Goal: Book appointment/travel/reservation

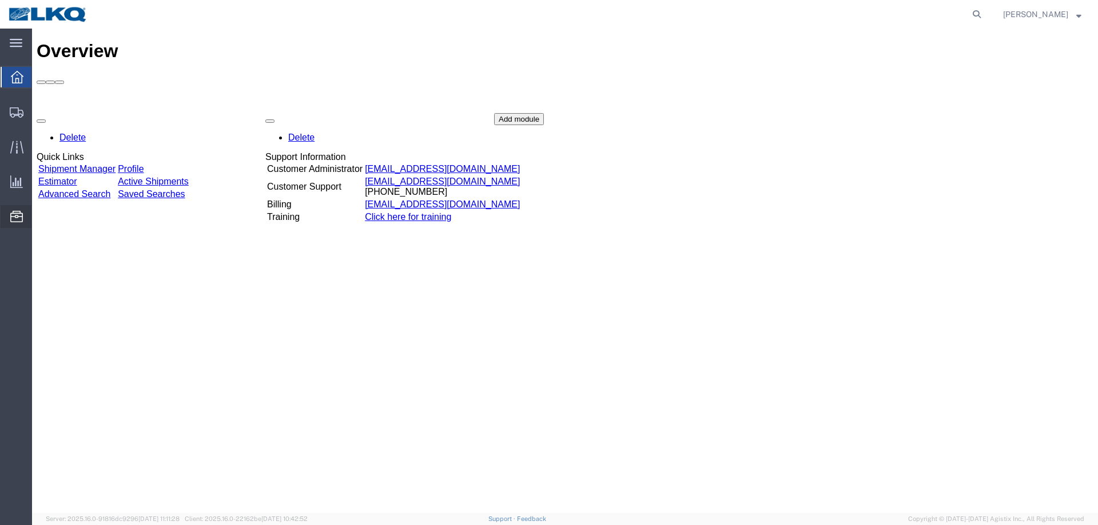
click at [0, 0] on span "Location Appointment" at bounding box center [0, 0] width 0 height 0
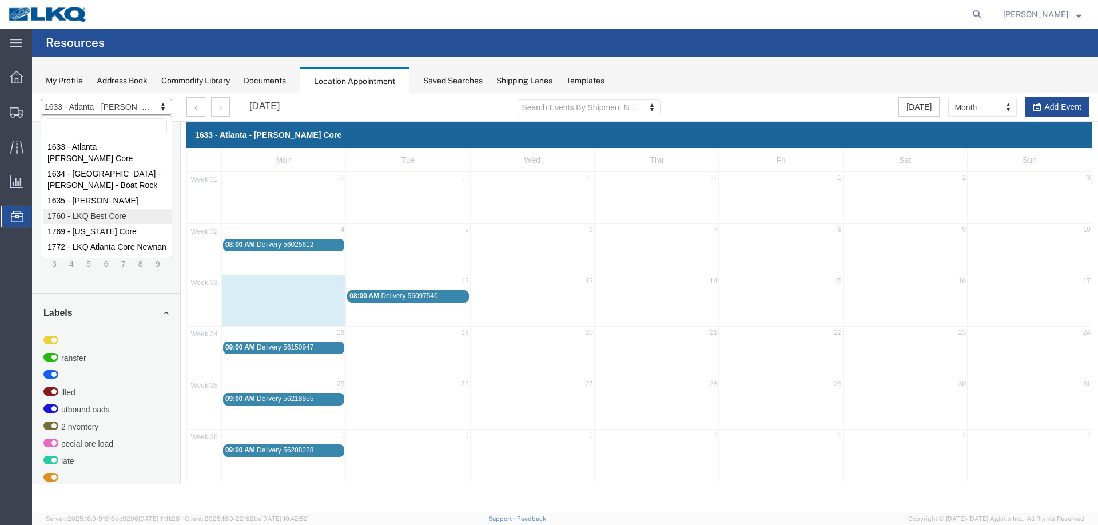
select select "27634"
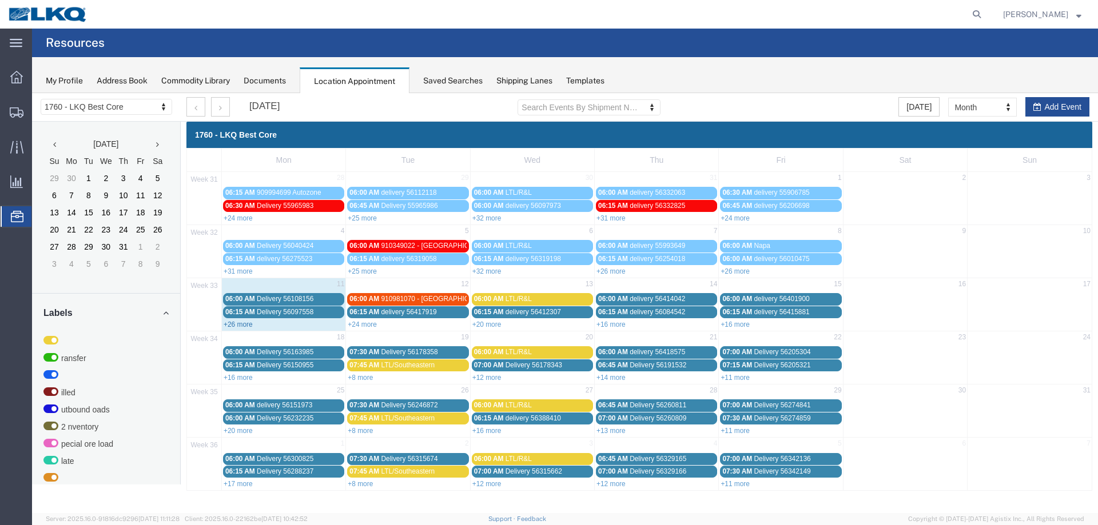
click at [251, 326] on link "+26 more" at bounding box center [238, 325] width 29 height 8
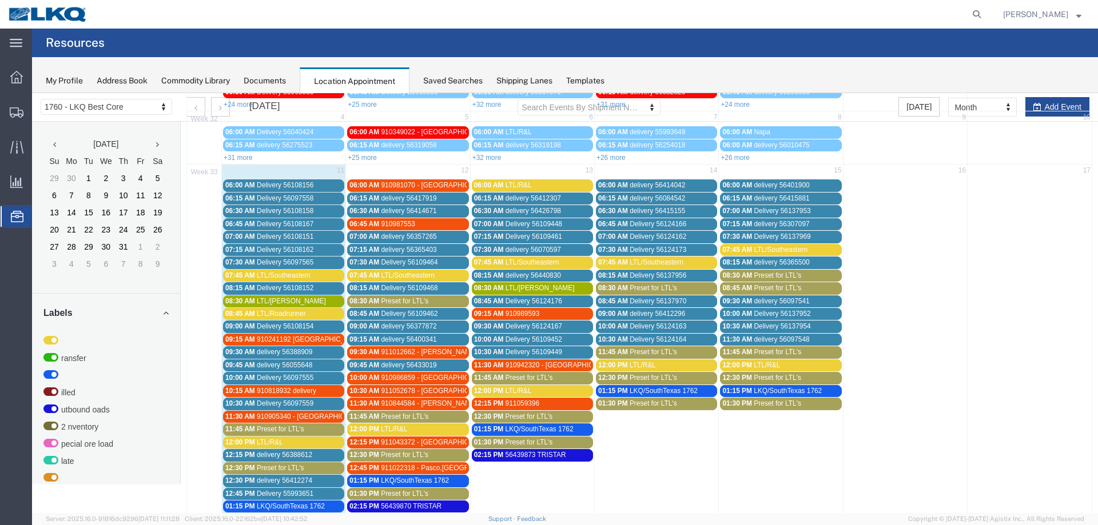
scroll to position [114, 0]
click at [320, 414] on span "910905340 - [GEOGRAPHIC_DATA],[GEOGRAPHIC_DATA]" at bounding box center [349, 416] width 184 height 8
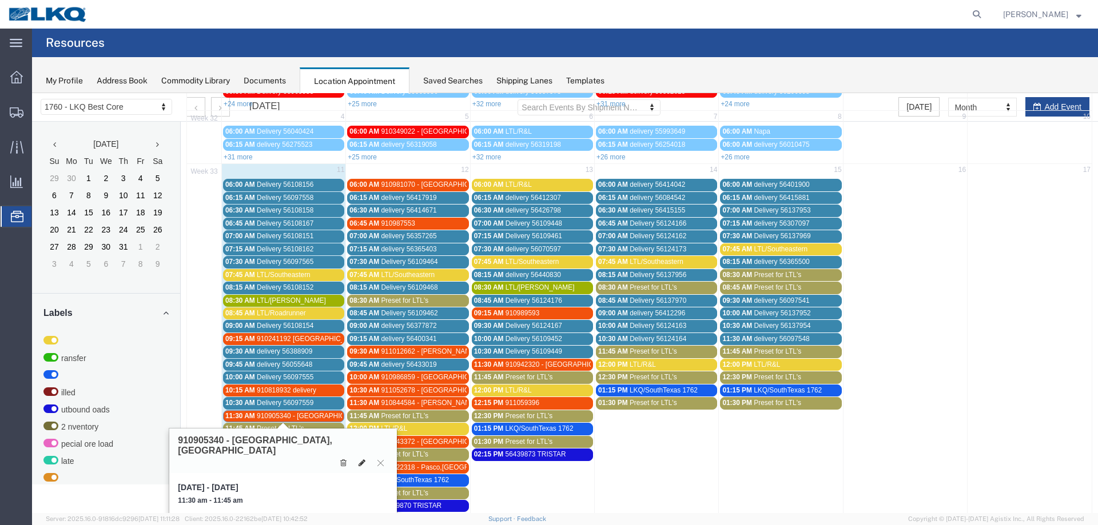
click at [362, 459] on icon at bounding box center [361, 463] width 7 height 8
select select "1"
select select "24"
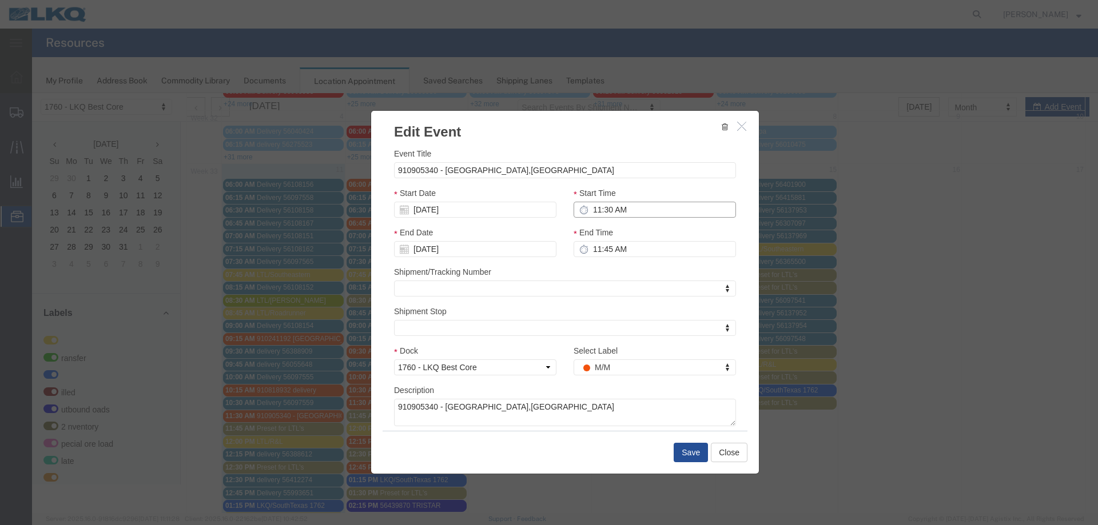
click at [613, 207] on input "11:30 AM" at bounding box center [654, 210] width 162 height 16
click at [487, 217] on input "[DATE]" at bounding box center [475, 210] width 162 height 16
type input "6:45 AM"
type input "7:45 AM"
click at [451, 296] on td "13" at bounding box center [453, 298] width 17 height 17
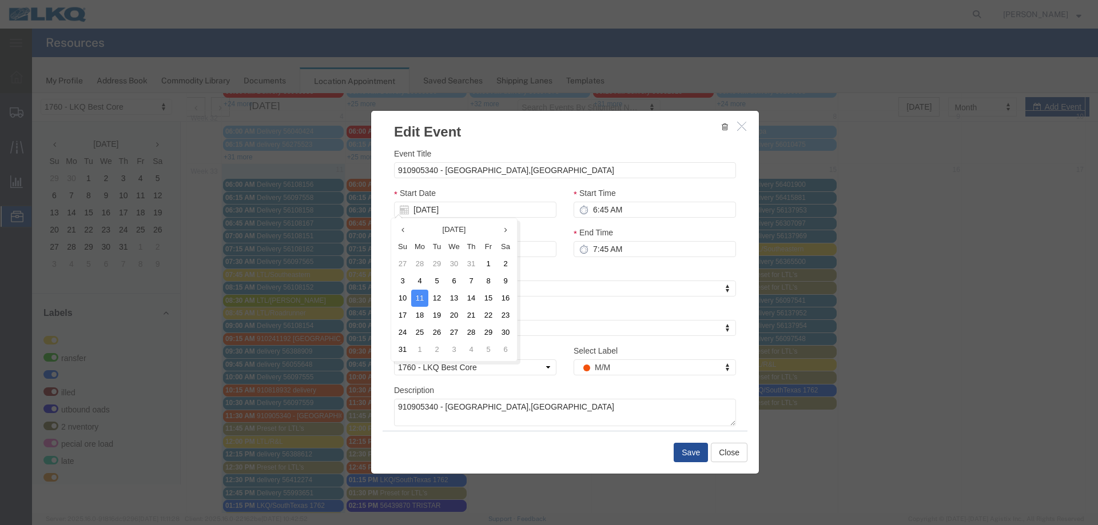
type input "[DATE]"
click at [645, 417] on textarea "910905340 - [GEOGRAPHIC_DATA],[GEOGRAPHIC_DATA]" at bounding box center [565, 412] width 342 height 27
click at [687, 455] on button "Save" at bounding box center [690, 452] width 34 height 19
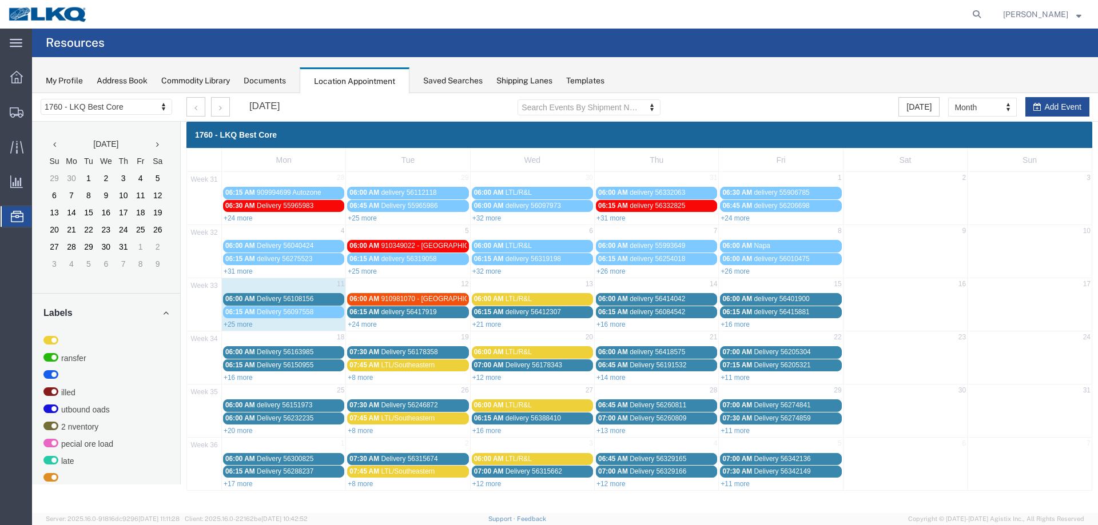
scroll to position [0, 0]
click at [358, 324] on link "+24 more" at bounding box center [362, 325] width 29 height 8
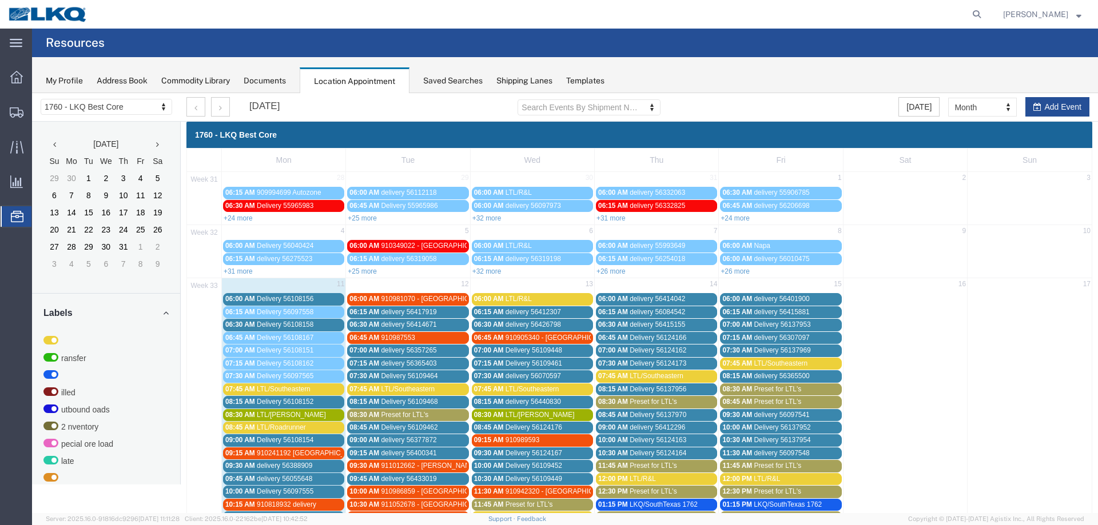
click at [426, 297] on span "910981070 - [GEOGRAPHIC_DATA]" at bounding box center [436, 299] width 111 height 8
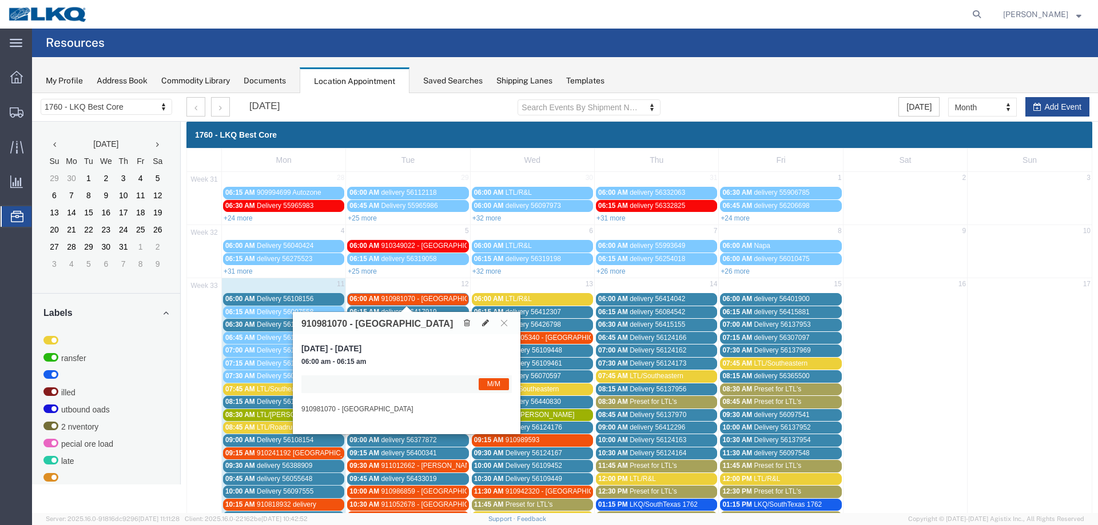
click at [423, 296] on span "910981070 - [GEOGRAPHIC_DATA]" at bounding box center [436, 299] width 111 height 8
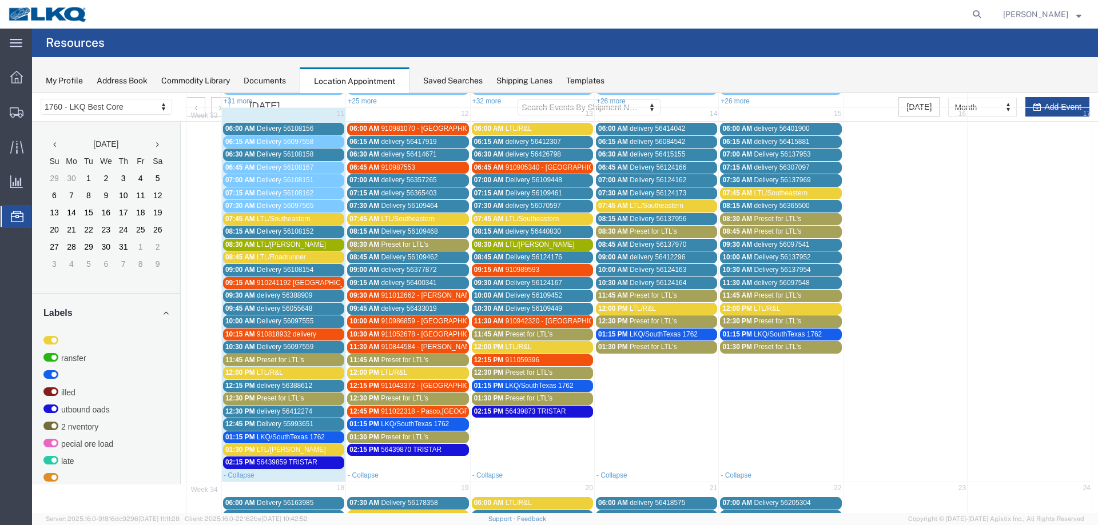
scroll to position [172, 0]
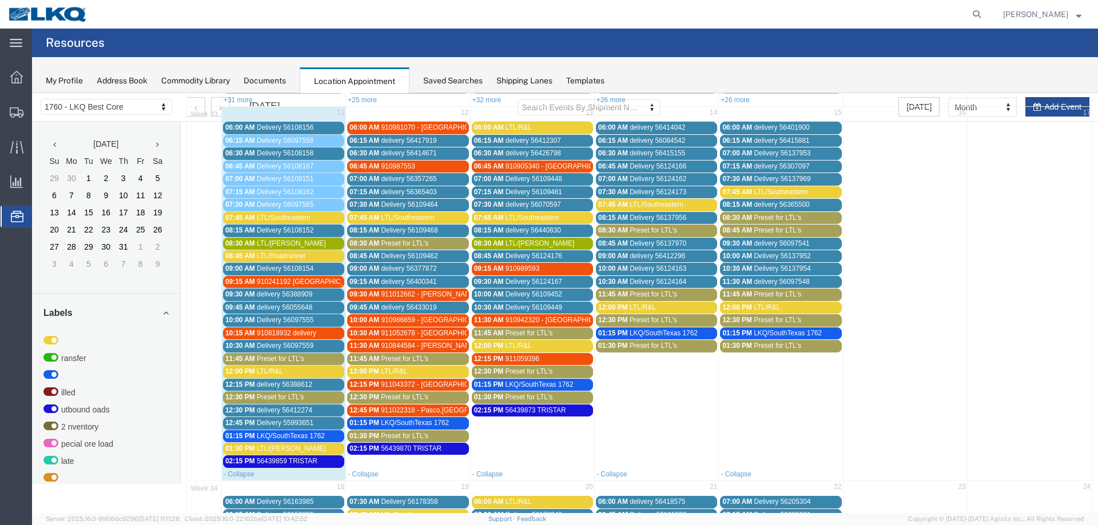
click at [430, 129] on span "910981070 - [GEOGRAPHIC_DATA]" at bounding box center [436, 127] width 111 height 8
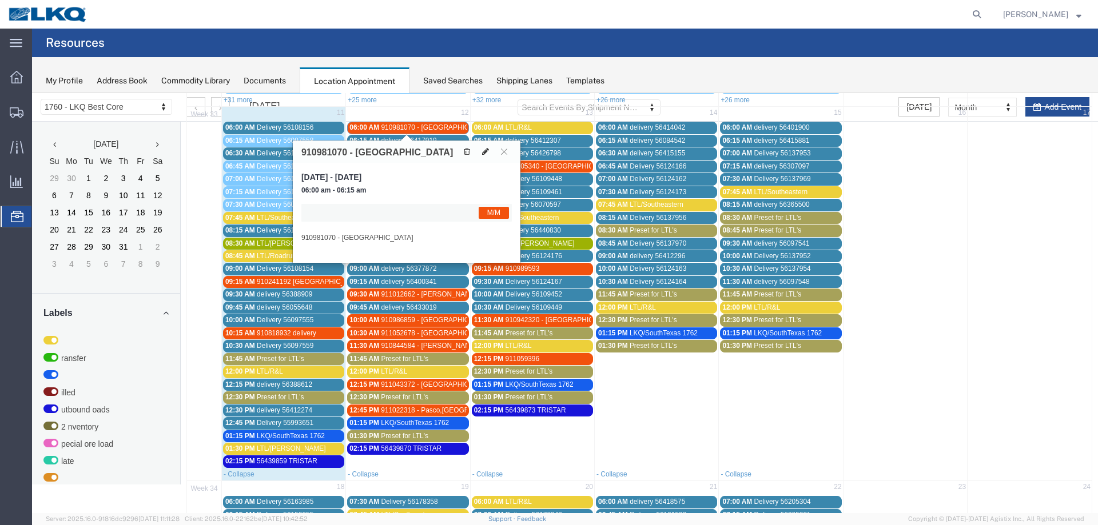
click at [486, 152] on icon at bounding box center [485, 151] width 7 height 8
select select "1"
select select "24"
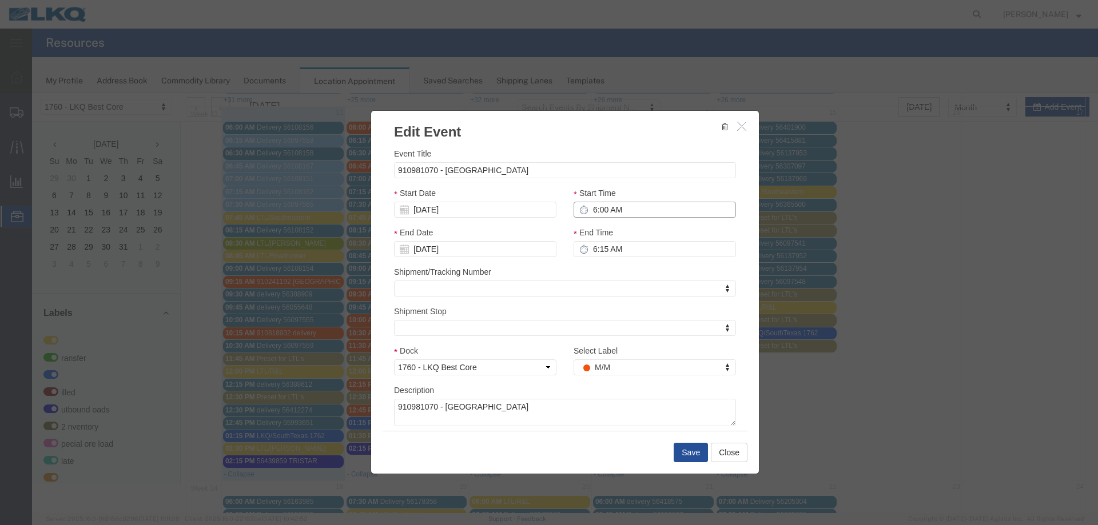
click at [632, 206] on input "6:00 AM" at bounding box center [654, 210] width 162 height 16
type input "10:00 AM"
type input "11:00 AM"
type input "10:15 AM"
click at [491, 213] on input "[DATE]" at bounding box center [475, 210] width 162 height 16
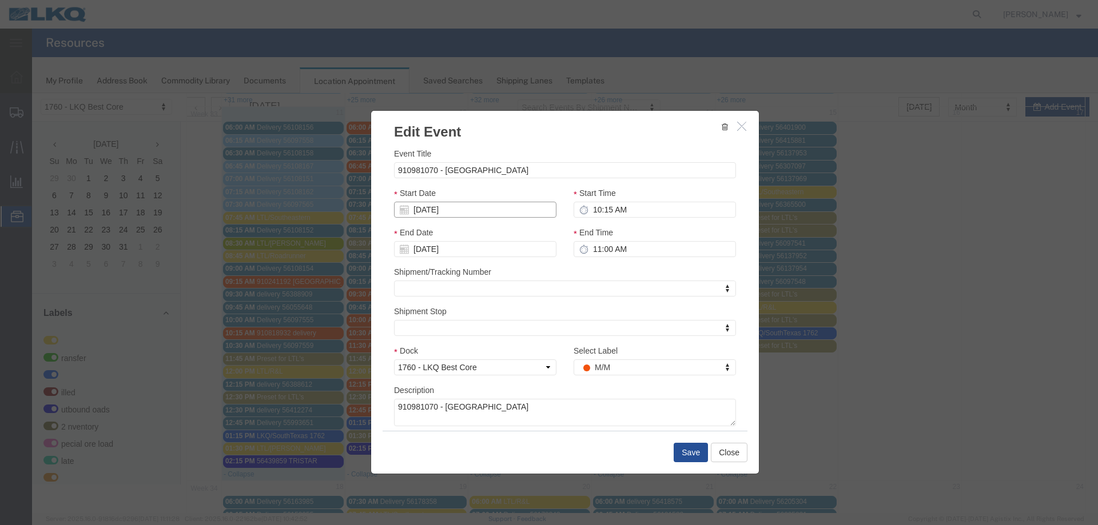
type input "11:15 AM"
click at [458, 298] on td "13" at bounding box center [453, 298] width 17 height 17
type input "[DATE]"
click at [683, 460] on button "Save" at bounding box center [690, 452] width 34 height 19
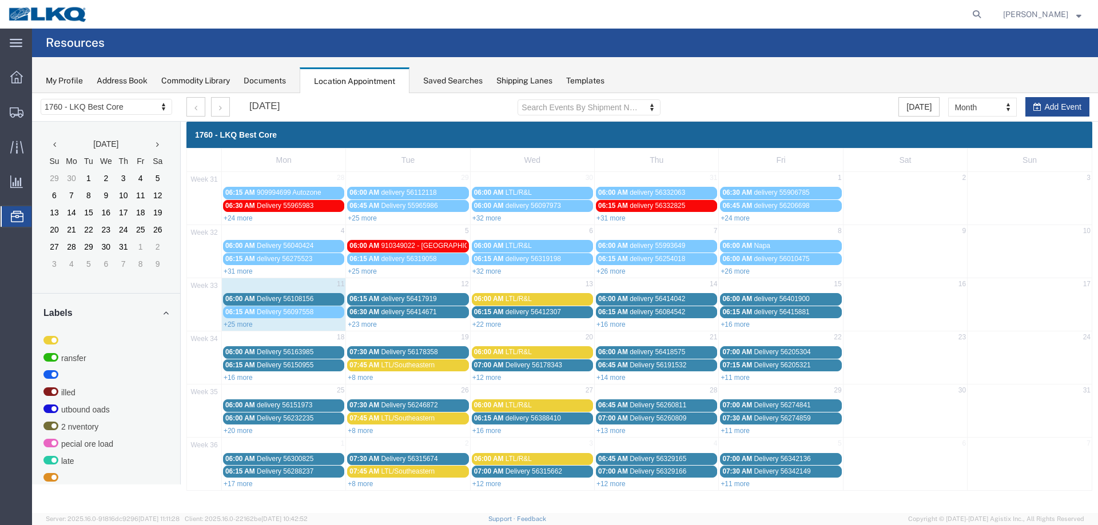
scroll to position [0, 0]
click at [249, 324] on link "+25 more" at bounding box center [238, 325] width 29 height 8
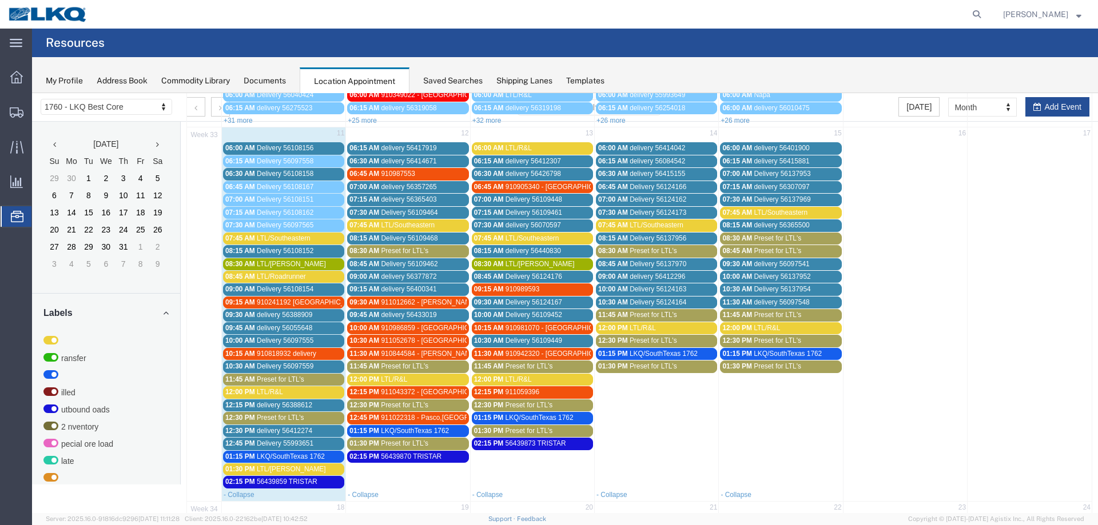
scroll to position [172, 0]
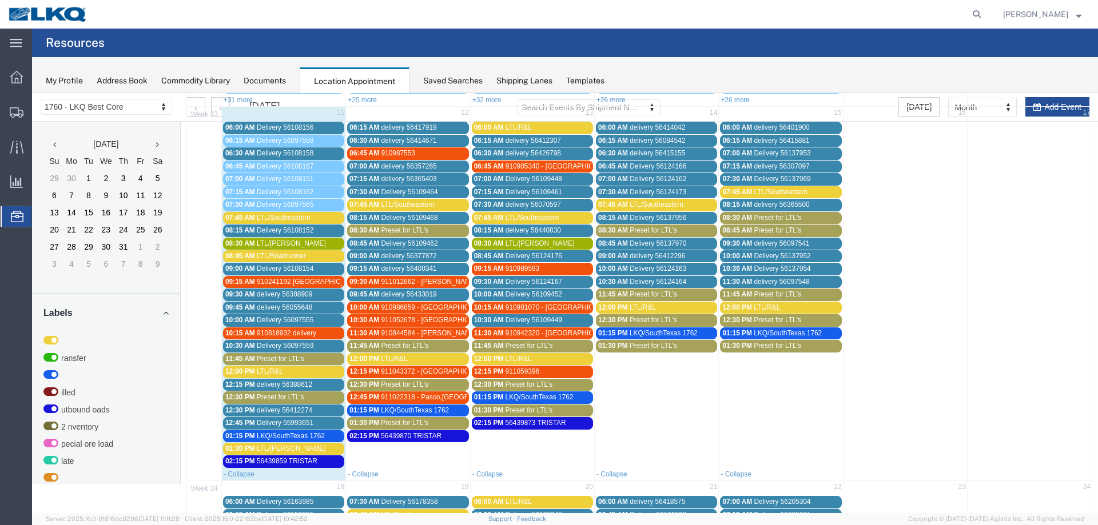
click at [440, 395] on span "911022318 - Pasco,[GEOGRAPHIC_DATA]" at bounding box center [446, 397] width 131 height 8
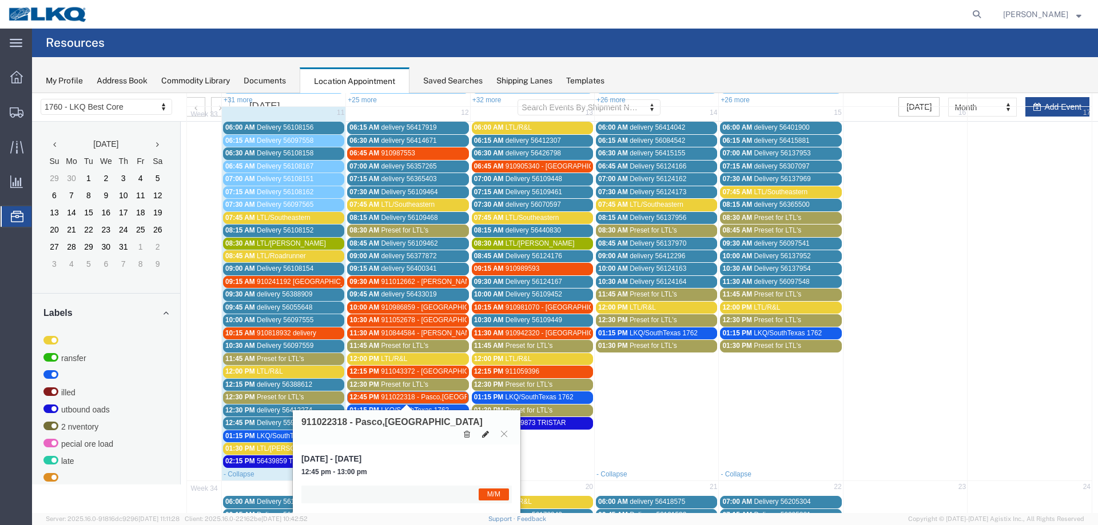
click at [485, 430] on icon at bounding box center [485, 434] width 7 height 8
select select "1"
select select "24"
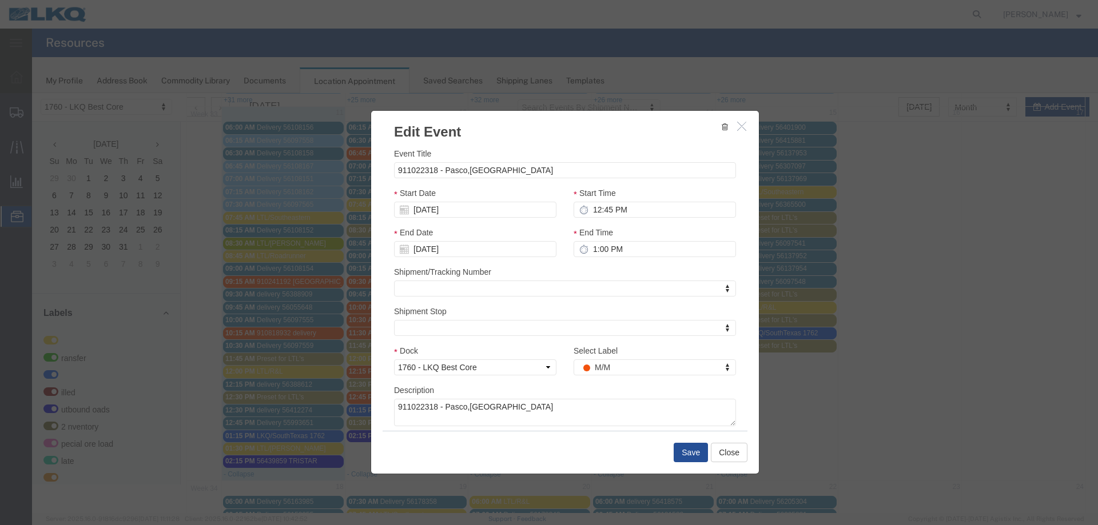
click at [644, 218] on div "Start Time 12:45 PM" at bounding box center [655, 206] width 180 height 39
click at [644, 210] on input "12:45 PM" at bounding box center [654, 210] width 162 height 16
type input "11:45 PM"
type input "12:45 AM"
type input "11:30 PM"
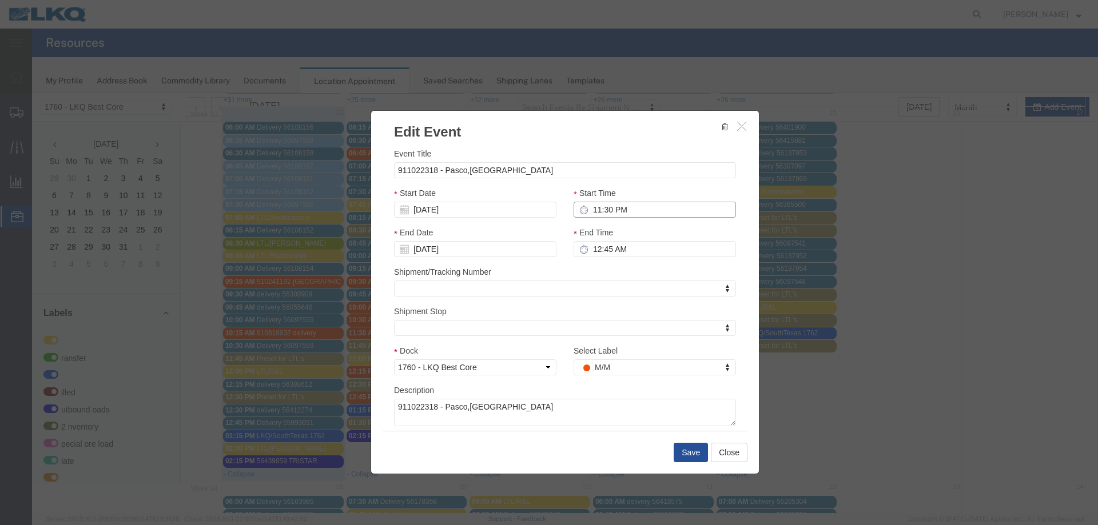
type input "12:30 AM"
type input "11:30 AM"
type input "12:30 PM"
type input "11:30 AM"
click at [481, 206] on input "[DATE]" at bounding box center [475, 210] width 162 height 16
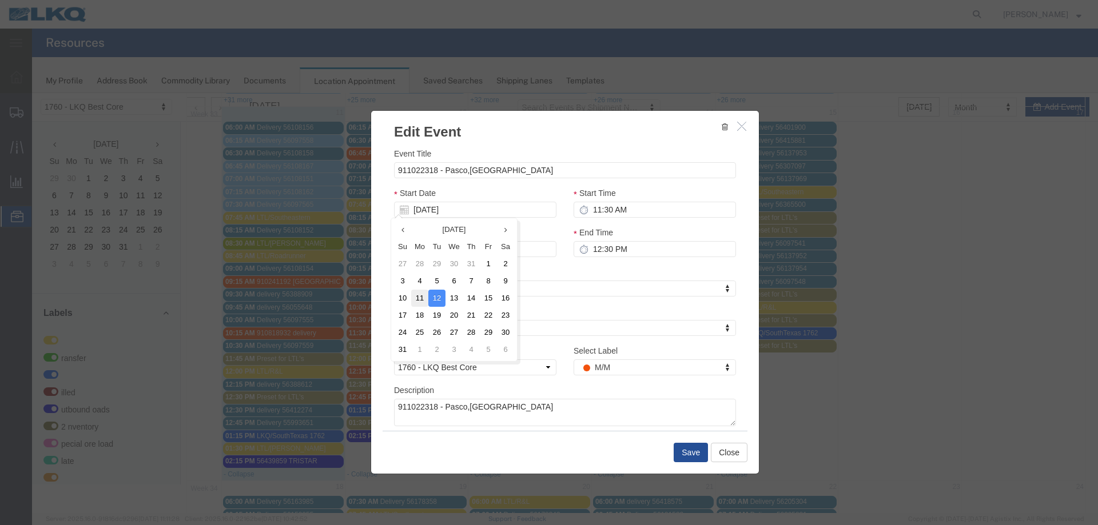
click at [418, 300] on td "11" at bounding box center [419, 298] width 17 height 17
type input "[DATE]"
click at [684, 457] on button "Save" at bounding box center [690, 452] width 34 height 19
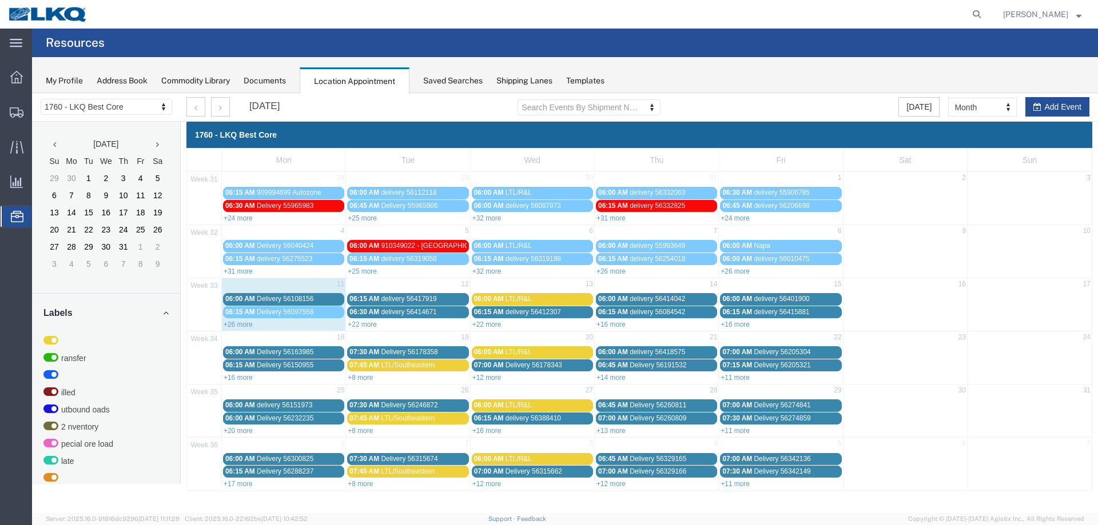
scroll to position [0, 0]
